Goal: Find specific page/section: Find specific page/section

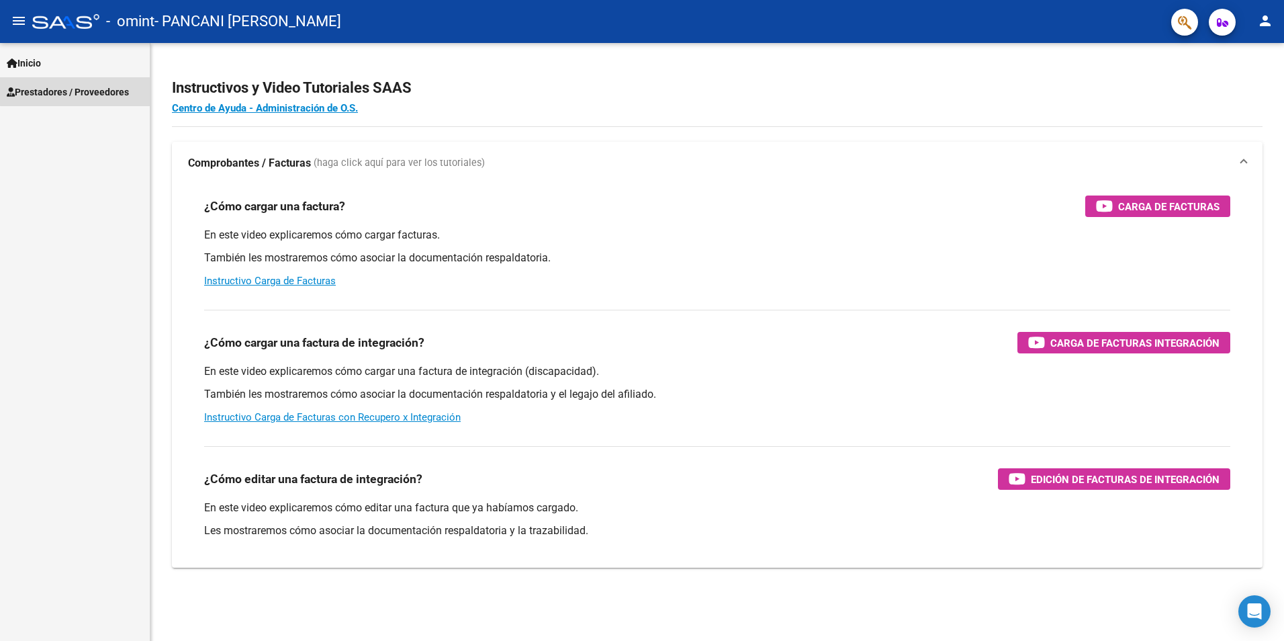
click at [140, 91] on link "Prestadores / Proveedores" at bounding box center [75, 91] width 150 height 29
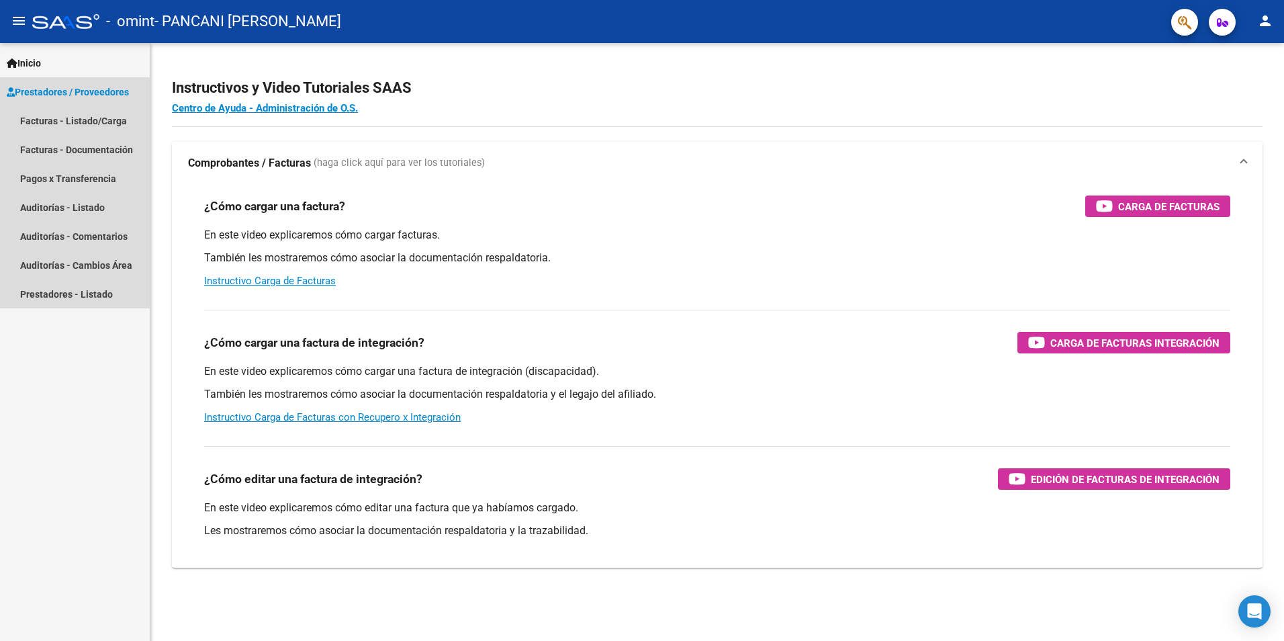
click at [109, 95] on span "Prestadores / Proveedores" at bounding box center [68, 92] width 122 height 15
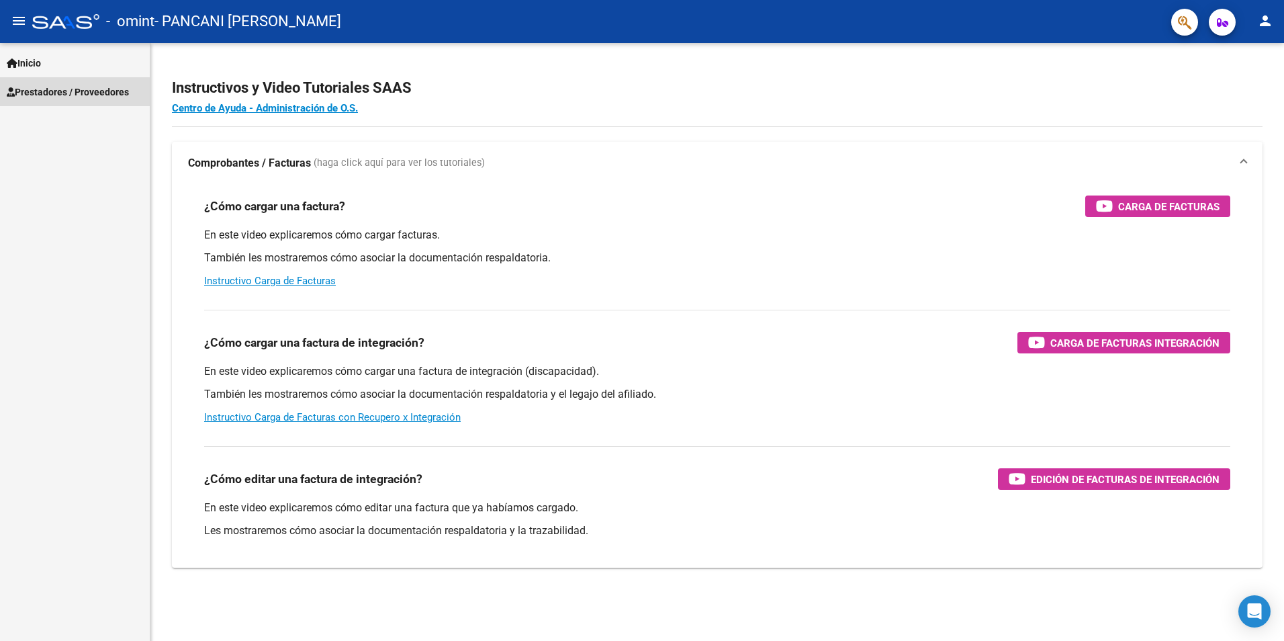
click at [65, 95] on span "Prestadores / Proveedores" at bounding box center [68, 92] width 122 height 15
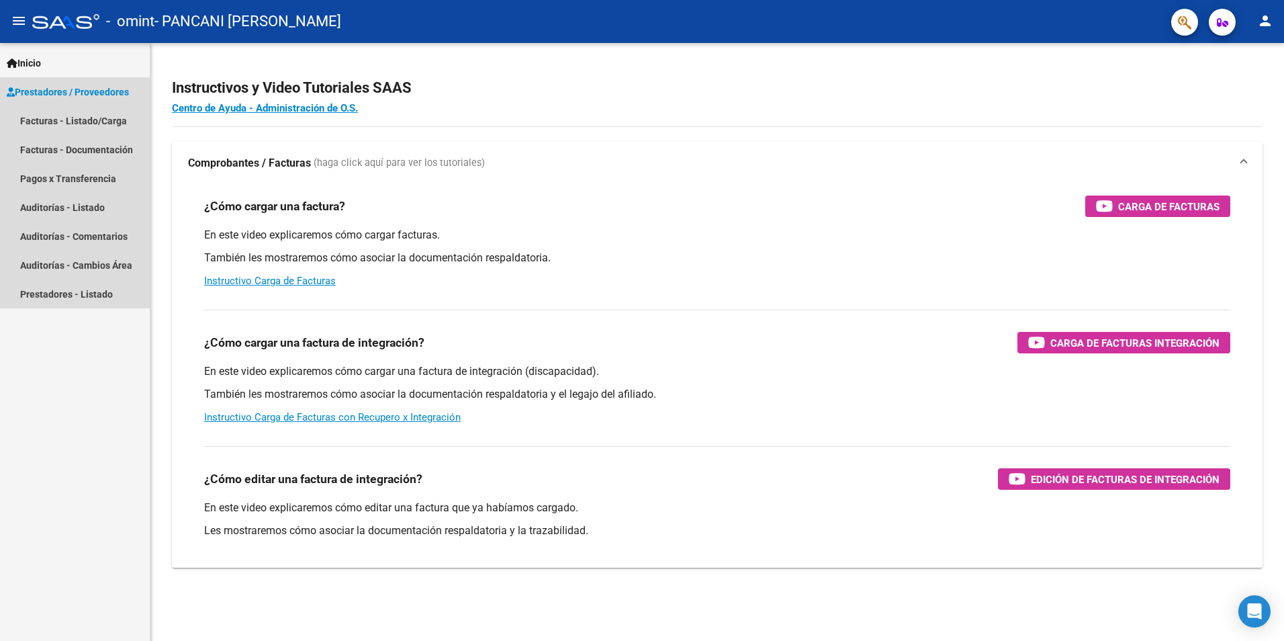
click at [66, 91] on span "Prestadores / Proveedores" at bounding box center [68, 92] width 122 height 15
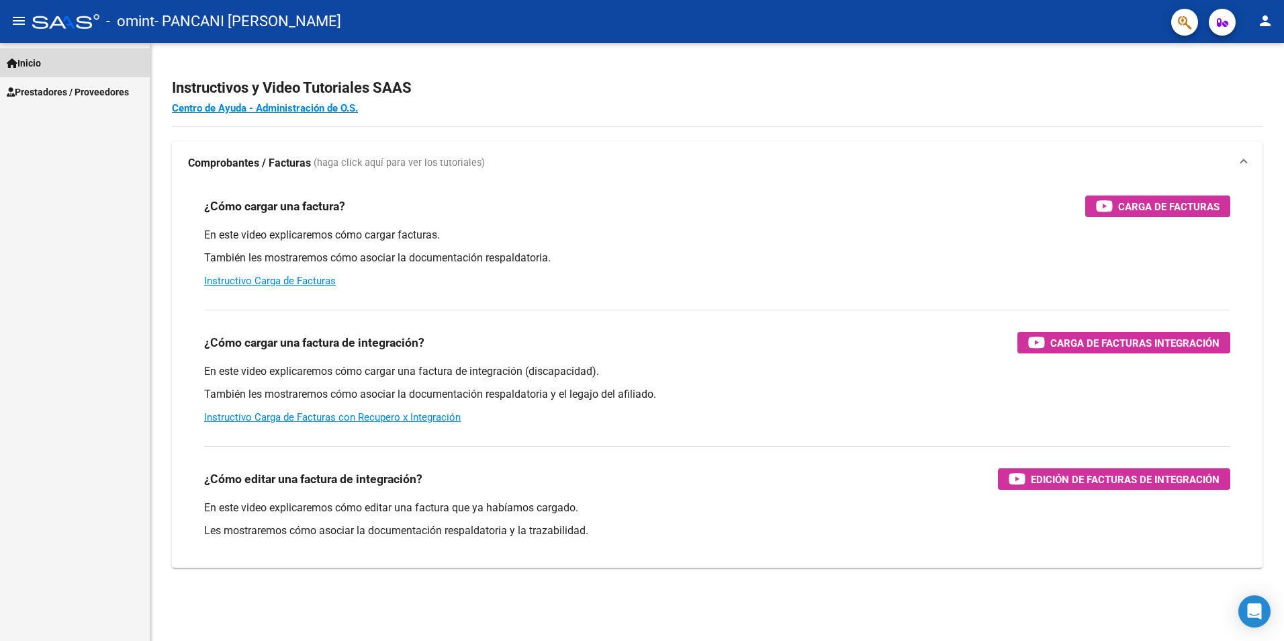
click at [46, 75] on link "Inicio" at bounding box center [75, 62] width 150 height 29
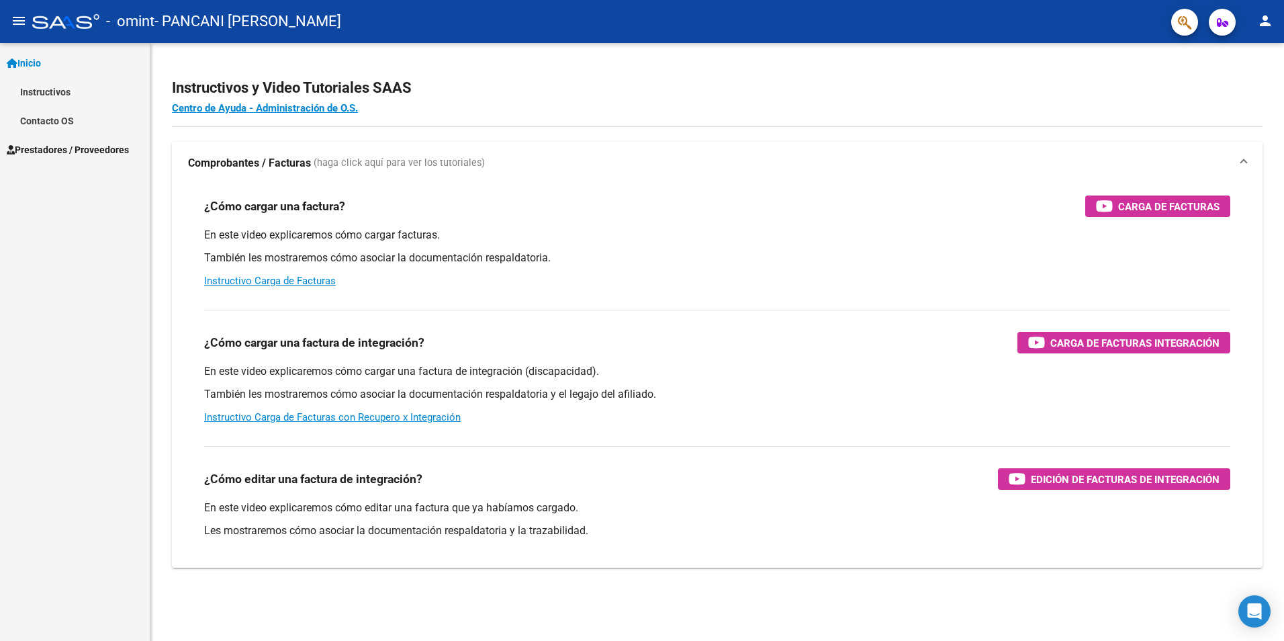
click at [54, 145] on span "Prestadores / Proveedores" at bounding box center [68, 149] width 122 height 15
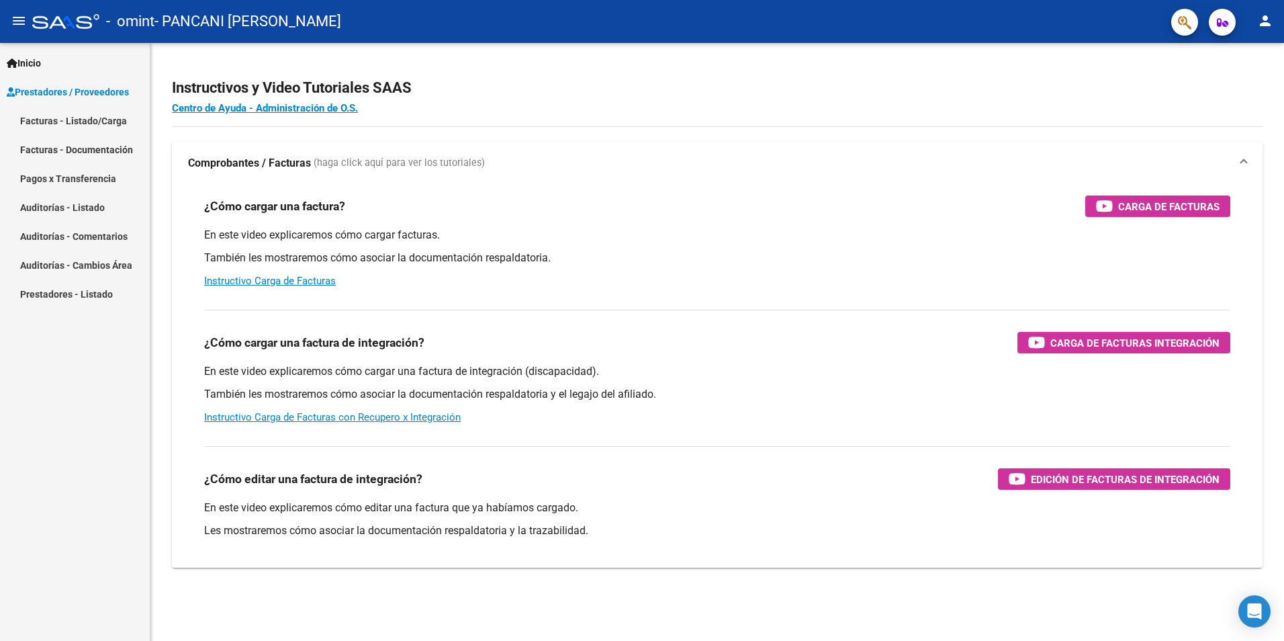
click at [68, 100] on link "Prestadores / Proveedores" at bounding box center [75, 91] width 150 height 29
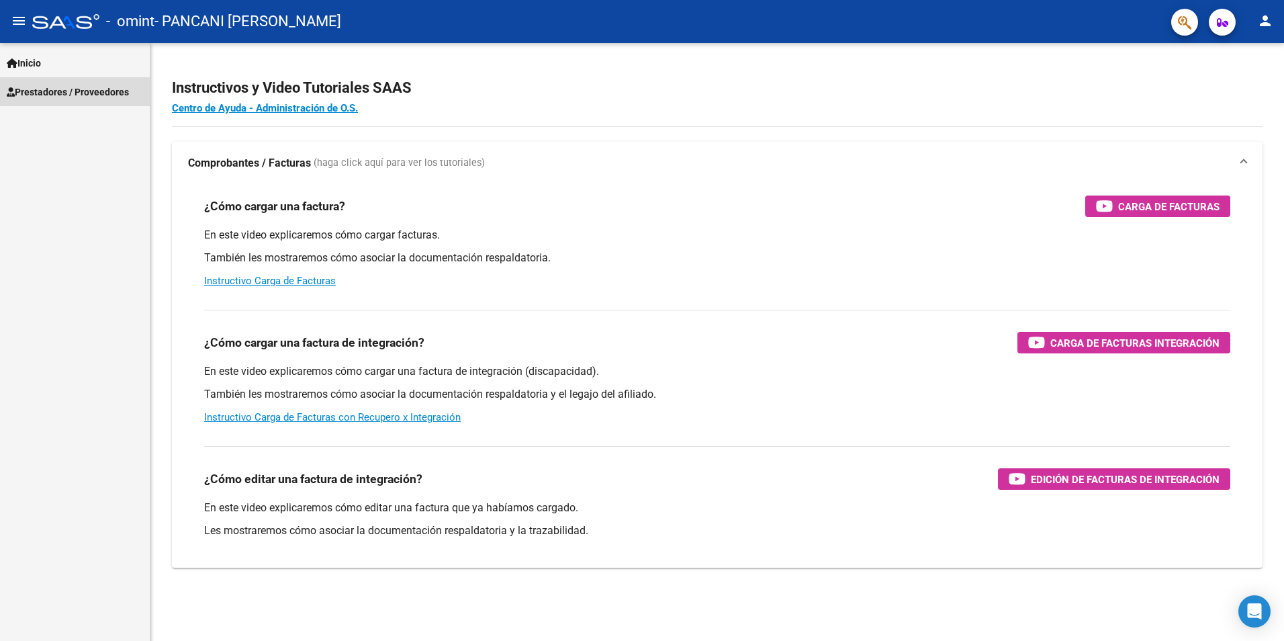
click at [56, 91] on span "Prestadores / Proveedores" at bounding box center [68, 92] width 122 height 15
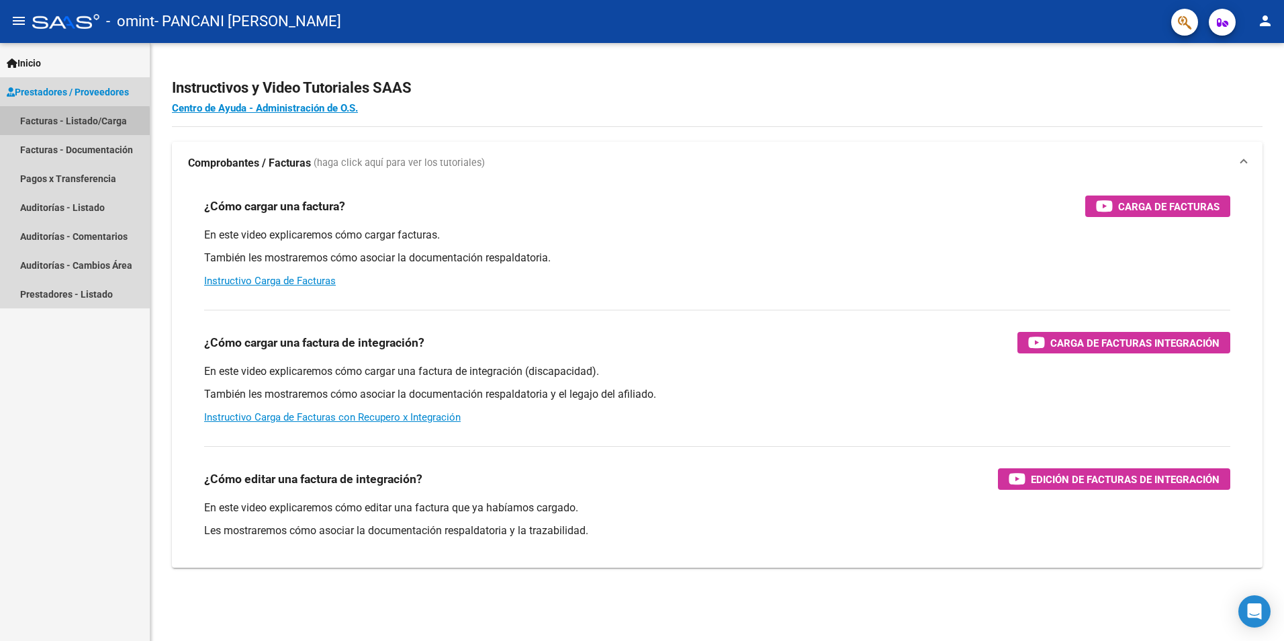
click at [62, 123] on link "Facturas - Listado/Carga" at bounding box center [75, 120] width 150 height 29
